Goal: Find specific fact: Find contact information

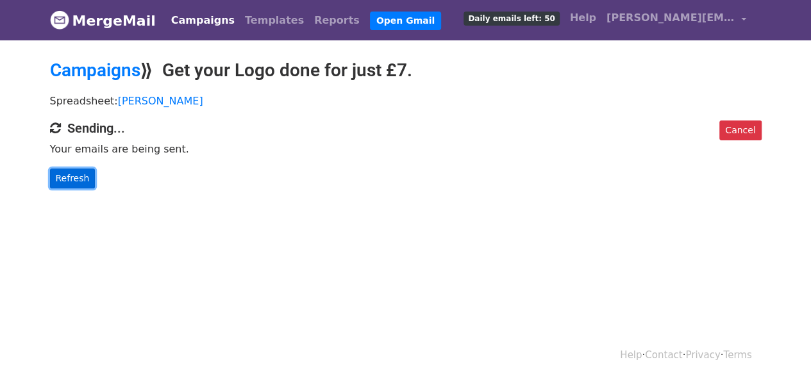
click at [73, 185] on link "Refresh" at bounding box center [73, 179] width 46 height 20
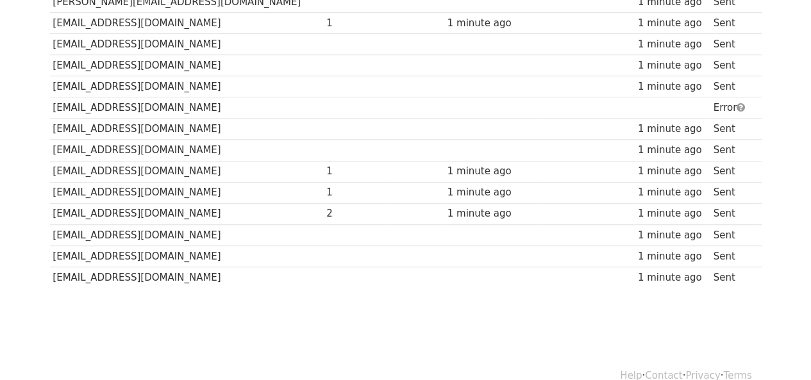
scroll to position [365, 0]
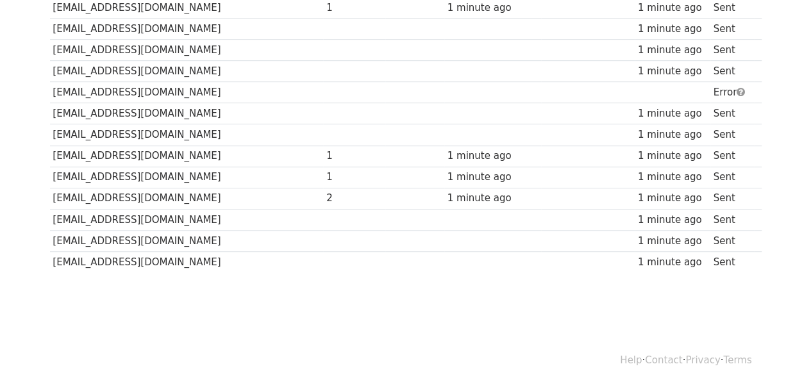
click at [180, 88] on td "[EMAIL_ADDRESS][DOMAIN_NAME]" at bounding box center [187, 92] width 274 height 21
drag, startPoint x: 180, startPoint y: 88, endPoint x: 187, endPoint y: 89, distance: 7.1
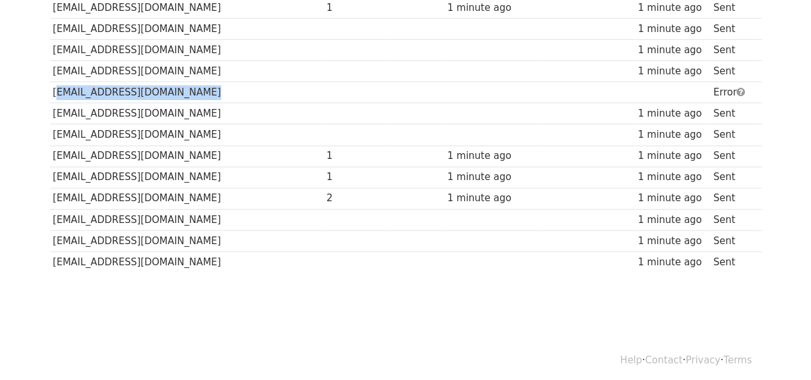
click at [187, 89] on td "[EMAIL_ADDRESS][DOMAIN_NAME]" at bounding box center [187, 92] width 274 height 21
click at [168, 86] on td "[EMAIL_ADDRESS][DOMAIN_NAME]" at bounding box center [187, 92] width 274 height 21
drag, startPoint x: 168, startPoint y: 86, endPoint x: 190, endPoint y: 88, distance: 21.9
click at [192, 88] on td "[EMAIL_ADDRESS][DOMAIN_NAME]" at bounding box center [187, 92] width 274 height 21
click at [162, 86] on td "[EMAIL_ADDRESS][DOMAIN_NAME]" at bounding box center [187, 92] width 274 height 21
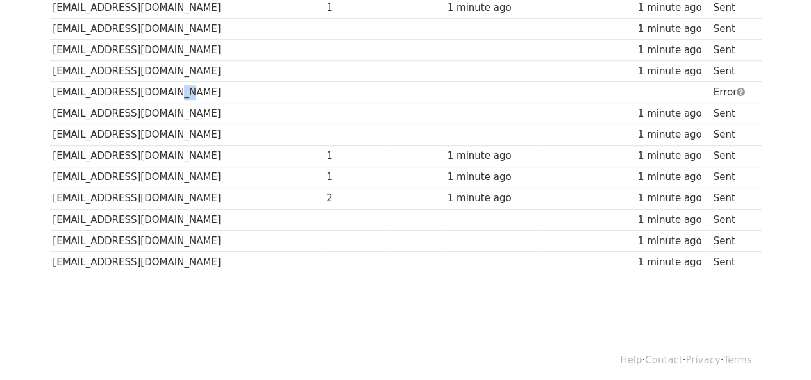
click at [162, 86] on td "[EMAIL_ADDRESS][DOMAIN_NAME]" at bounding box center [187, 92] width 274 height 21
copy tr "[EMAIL_ADDRESS][DOMAIN_NAME]"
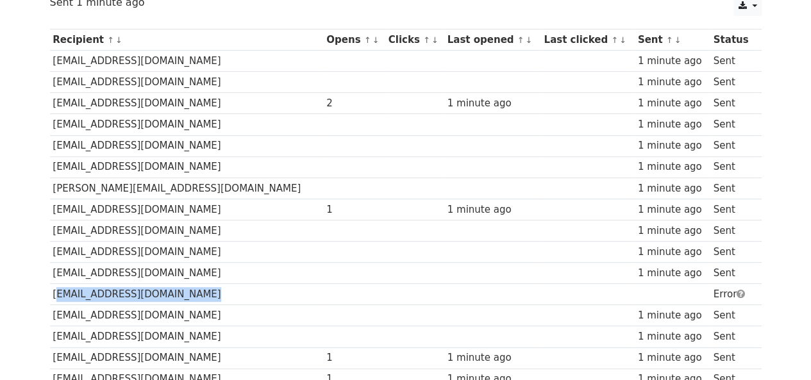
scroll to position [45, 0]
